Goal: Task Accomplishment & Management: Use online tool/utility

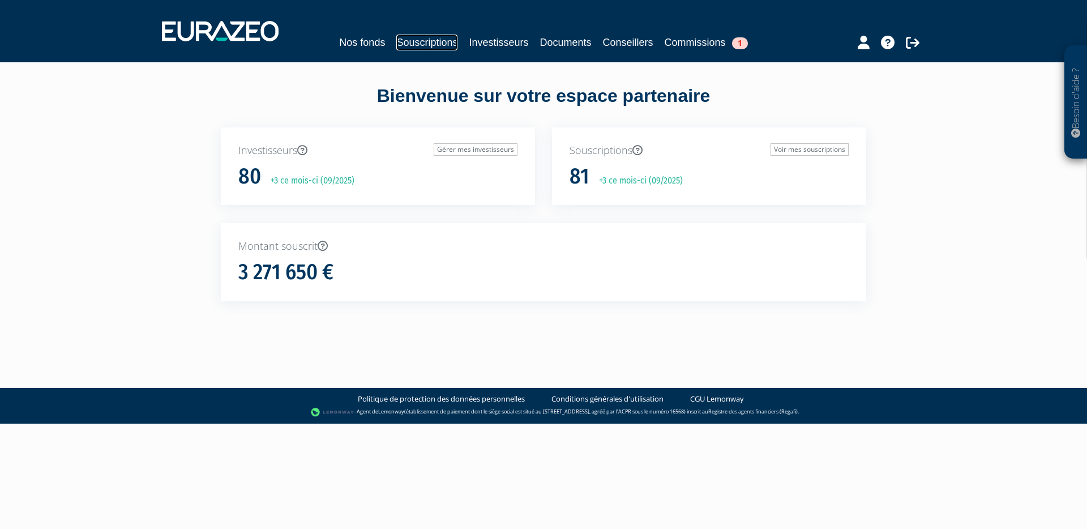
click at [432, 48] on link "Souscriptions" at bounding box center [426, 43] width 61 height 16
click at [427, 46] on link "Souscriptions" at bounding box center [426, 43] width 61 height 16
click at [426, 44] on link "Souscriptions" at bounding box center [426, 43] width 61 height 16
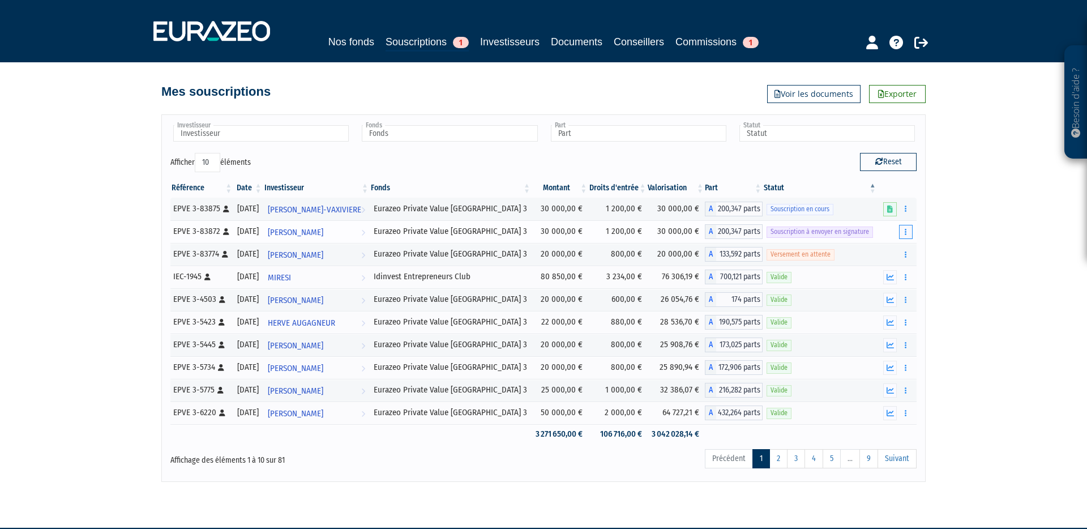
click at [910, 229] on button "button" at bounding box center [906, 232] width 14 height 14
click at [885, 251] on link "Envoyer à signer" at bounding box center [877, 252] width 65 height 19
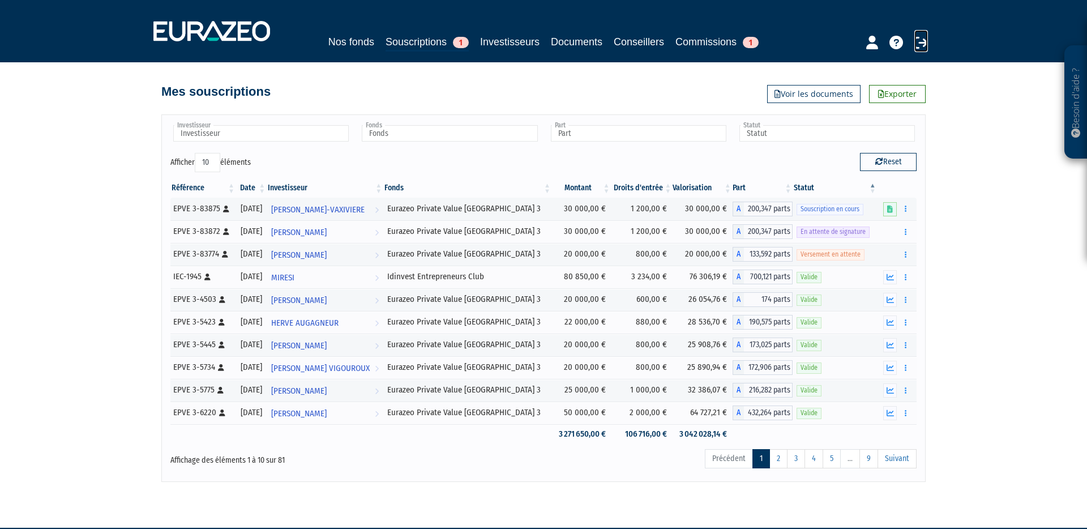
drag, startPoint x: 920, startPoint y: 40, endPoint x: 870, endPoint y: 135, distance: 107.9
click at [920, 40] on icon at bounding box center [921, 43] width 14 height 14
